Goal: Task Accomplishment & Management: Manage account settings

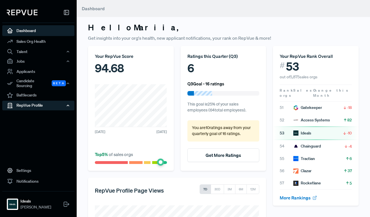
click at [39, 102] on div "RepVue Profile" at bounding box center [38, 106] width 72 height 10
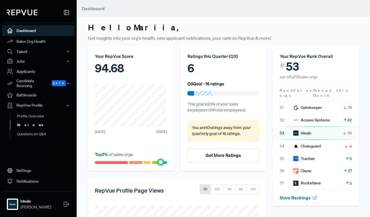
click at [25, 123] on link "Reviews" at bounding box center [46, 125] width 72 height 9
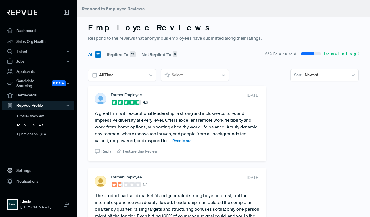
click at [158, 53] on button "Not Replied To 3" at bounding box center [159, 55] width 36 height 16
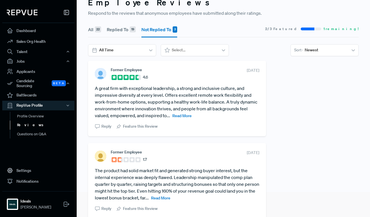
scroll to position [26, 0]
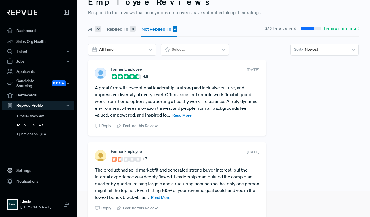
click at [182, 113] on span "Read More" at bounding box center [181, 115] width 19 height 5
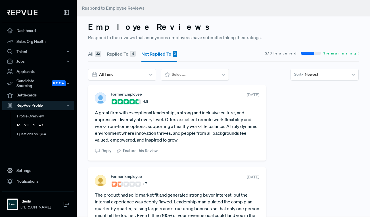
scroll to position [0, 0]
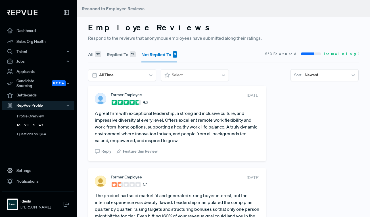
click at [123, 53] on button "Replied To 19" at bounding box center [121, 55] width 29 height 16
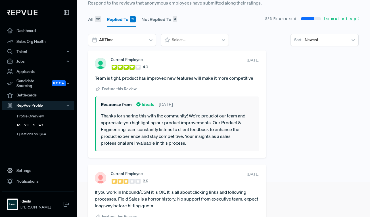
scroll to position [33, 0]
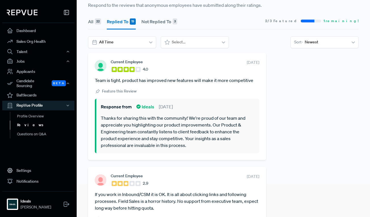
click at [168, 48] on div "All 22 Replied To 19 Not Replied To 3 2 / 3 Featured 1 remaining! All Time Sele…" at bounding box center [223, 33] width 277 height 40
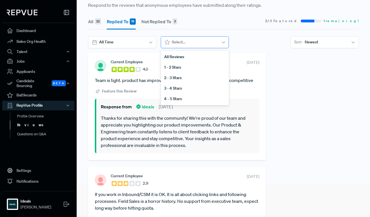
click at [169, 44] on icon at bounding box center [167, 42] width 6 height 6
click at [146, 42] on div at bounding box center [151, 42] width 10 height 10
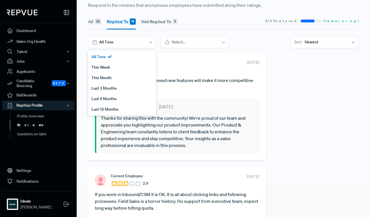
click at [101, 21] on article "All 22 Replied To 19 Not Replied To 3" at bounding box center [132, 21] width 89 height 16
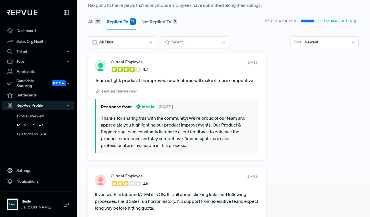
click at [98, 22] on div "22" at bounding box center [98, 21] width 6 height 6
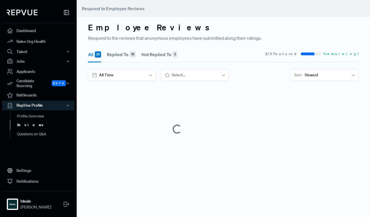
scroll to position [0, 0]
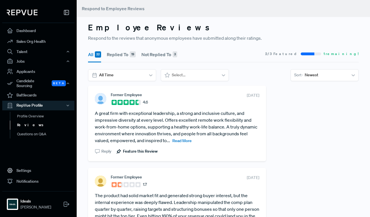
click at [137, 150] on span "Feature this Review" at bounding box center [140, 151] width 35 height 6
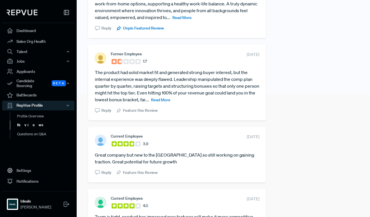
scroll to position [96, 0]
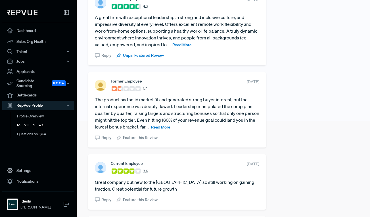
click at [181, 44] on span "Read More" at bounding box center [181, 44] width 19 height 5
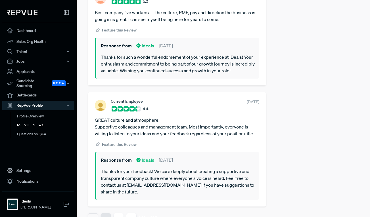
scroll to position [2209, 0]
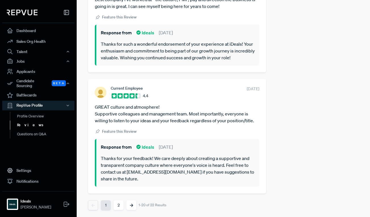
click at [118, 207] on button "2" at bounding box center [118, 205] width 10 height 10
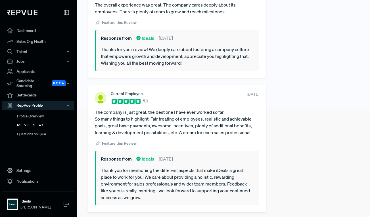
scroll to position [127, 0]
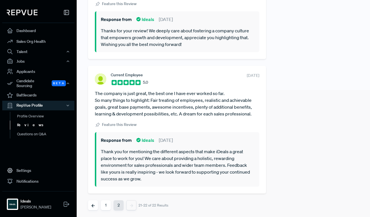
click at [105, 207] on button "1" at bounding box center [106, 205] width 10 height 10
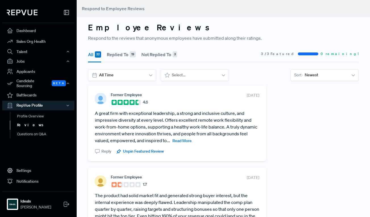
click at [164, 53] on button "Not Replied To 3" at bounding box center [159, 55] width 36 height 16
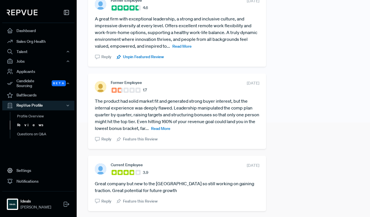
scroll to position [92, 0]
